Goal: Book appointment/travel/reservation

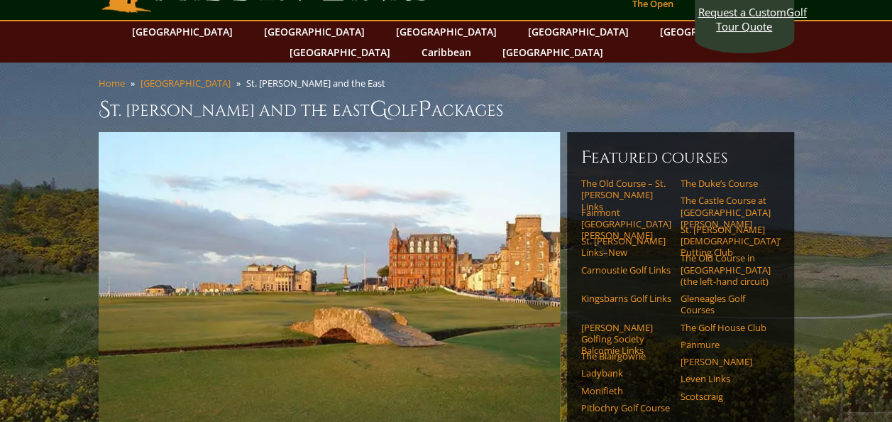
scroll to position [71, 0]
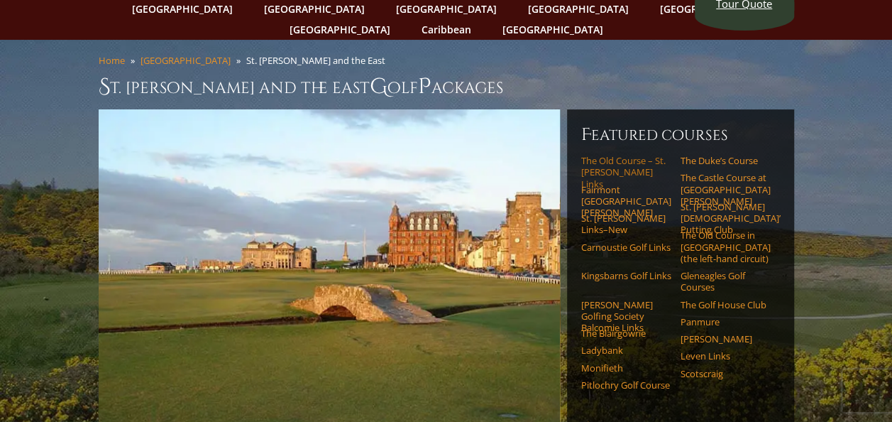
click at [612, 155] on link "The Old Course – St. [PERSON_NAME] Links" at bounding box center [627, 172] width 90 height 35
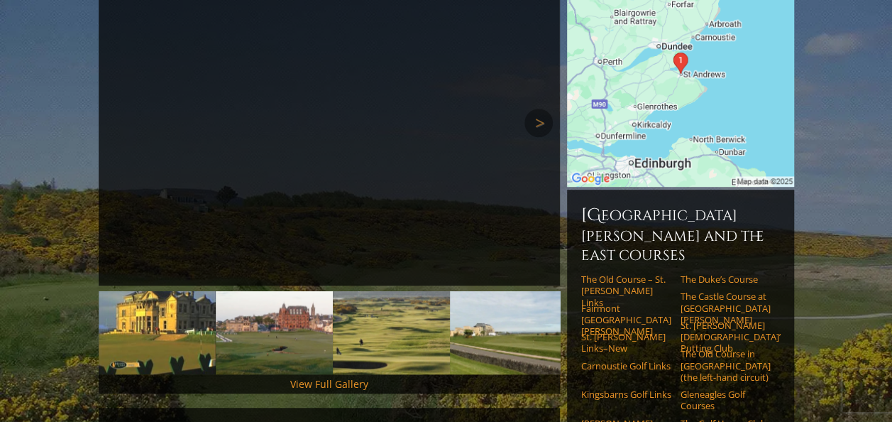
scroll to position [71, 0]
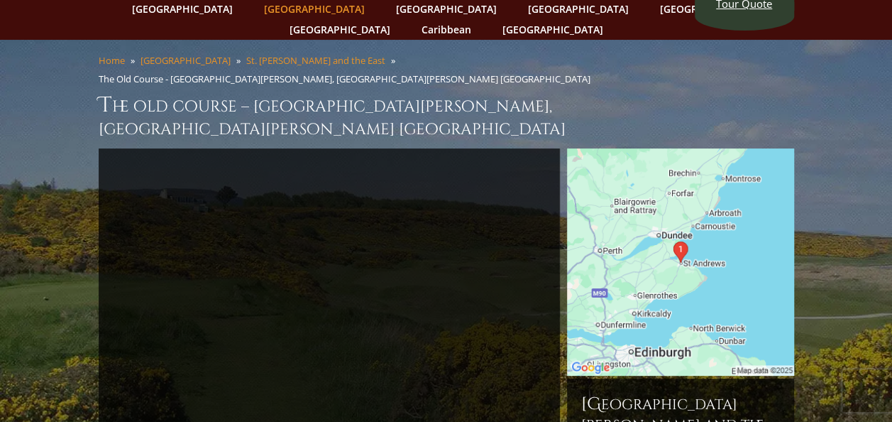
click at [300, 7] on link "[GEOGRAPHIC_DATA]" at bounding box center [314, 9] width 115 height 21
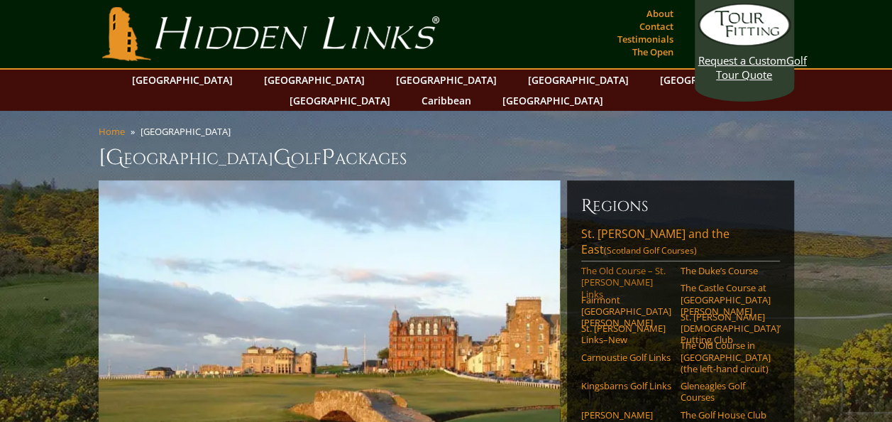
click at [613, 265] on link "The Old Course – St. [PERSON_NAME] Links" at bounding box center [627, 282] width 90 height 35
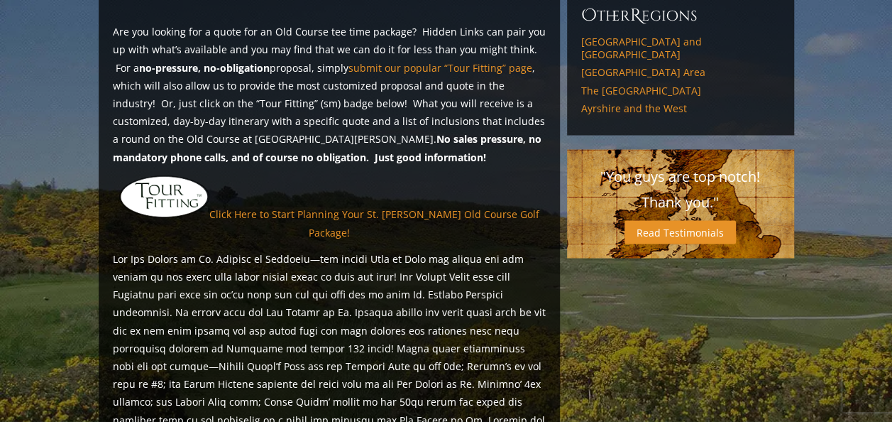
scroll to position [951, 0]
